Goal: Transaction & Acquisition: Purchase product/service

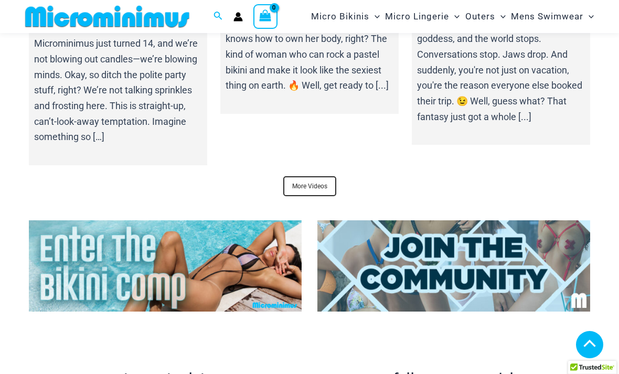
scroll to position [3417, 0]
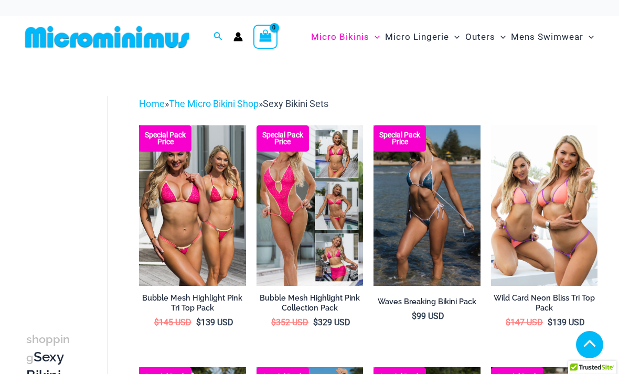
scroll to position [177, 0]
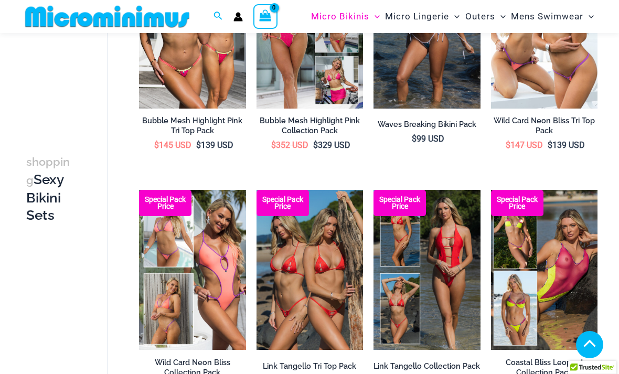
click at [491, 190] on img at bounding box center [491, 190] width 0 height 0
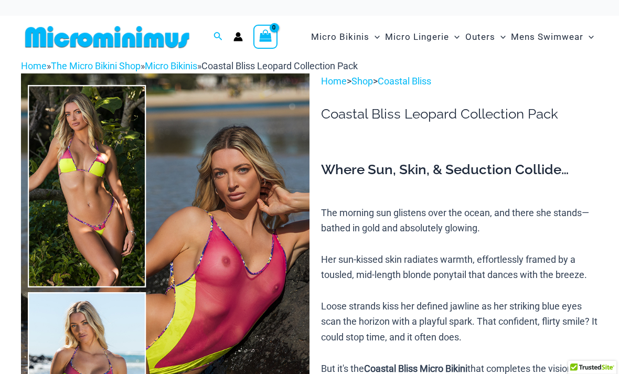
click at [153, 32] on img at bounding box center [107, 37] width 172 height 24
